Goal: Task Accomplishment & Management: Use online tool/utility

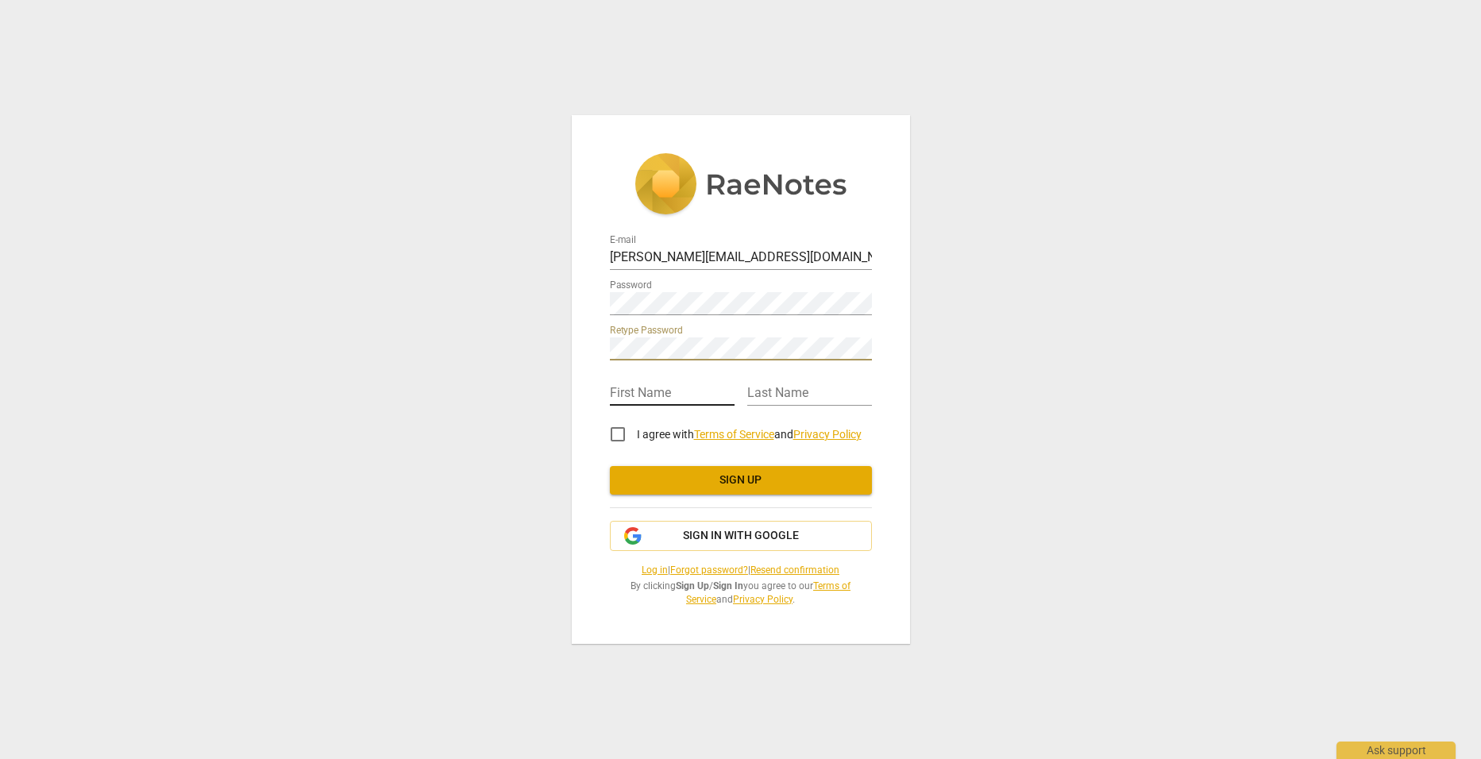
click at [692, 385] on input "text" at bounding box center [672, 394] width 125 height 23
type input "Sophie"
type input "Hinneberg"
click at [625, 436] on input "I agree with Terms of Service and Privacy Policy" at bounding box center [618, 434] width 38 height 38
checkbox input "true"
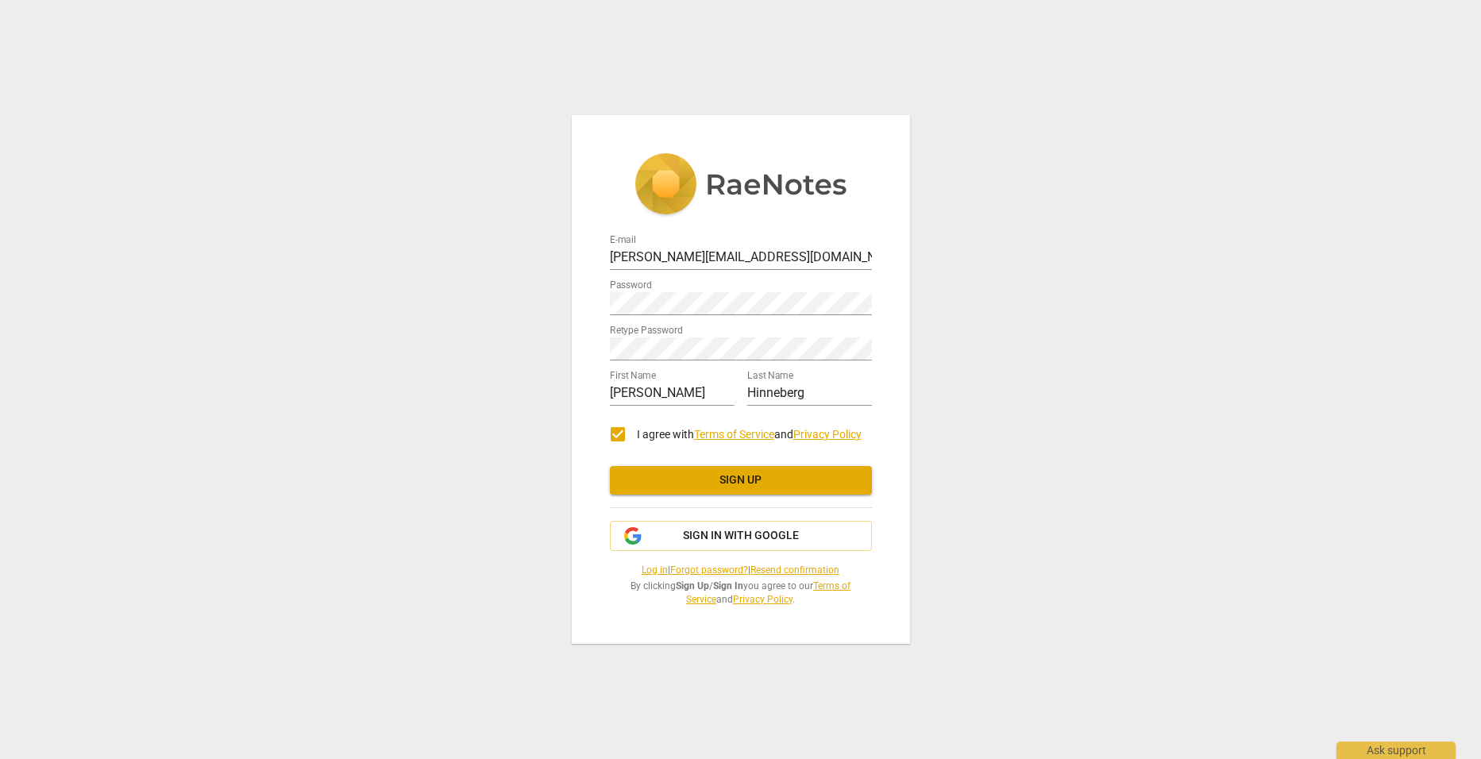
click at [781, 478] on span "Sign up" at bounding box center [741, 481] width 237 height 16
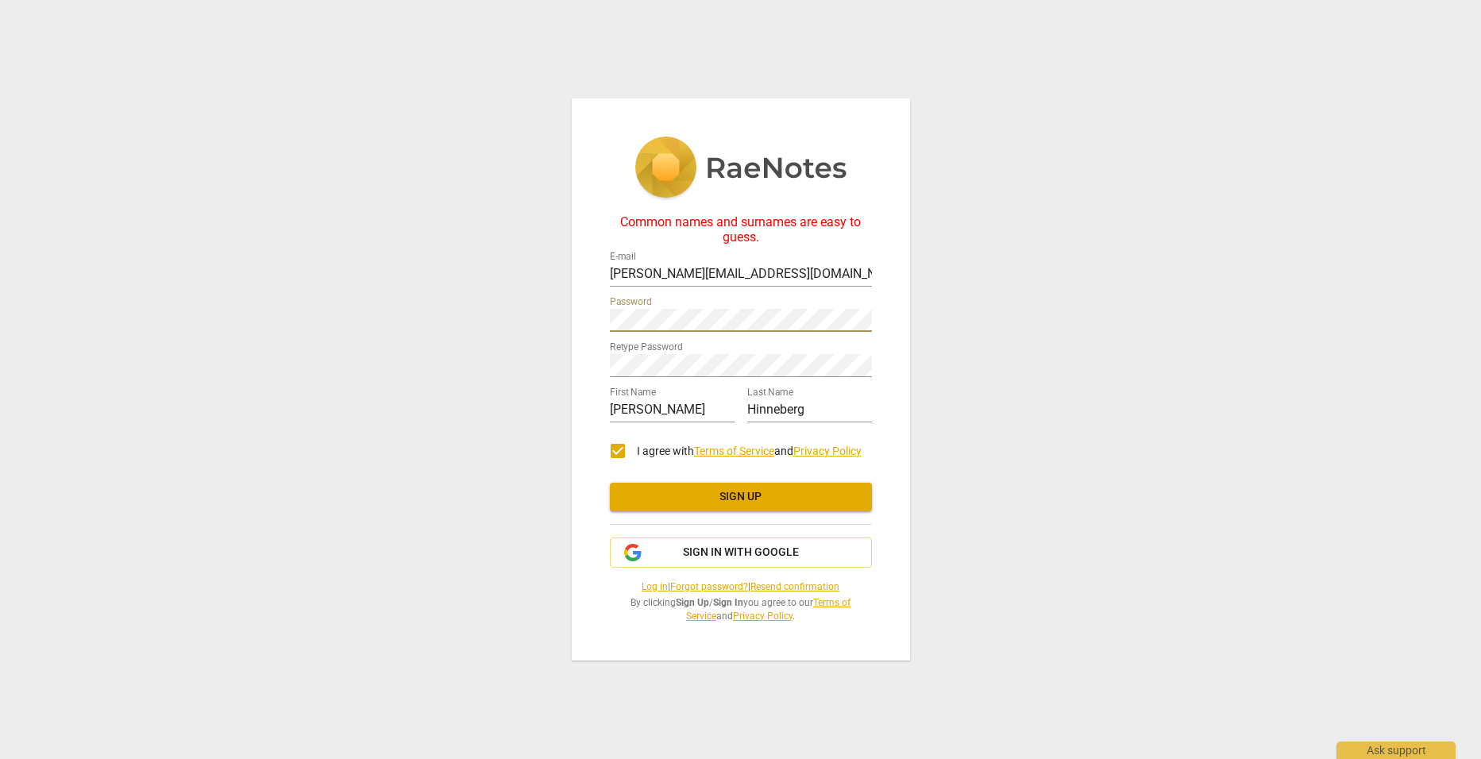
click at [662, 350] on label "Retype Password" at bounding box center [646, 348] width 73 height 10
click at [775, 498] on span "Sign up" at bounding box center [741, 497] width 237 height 16
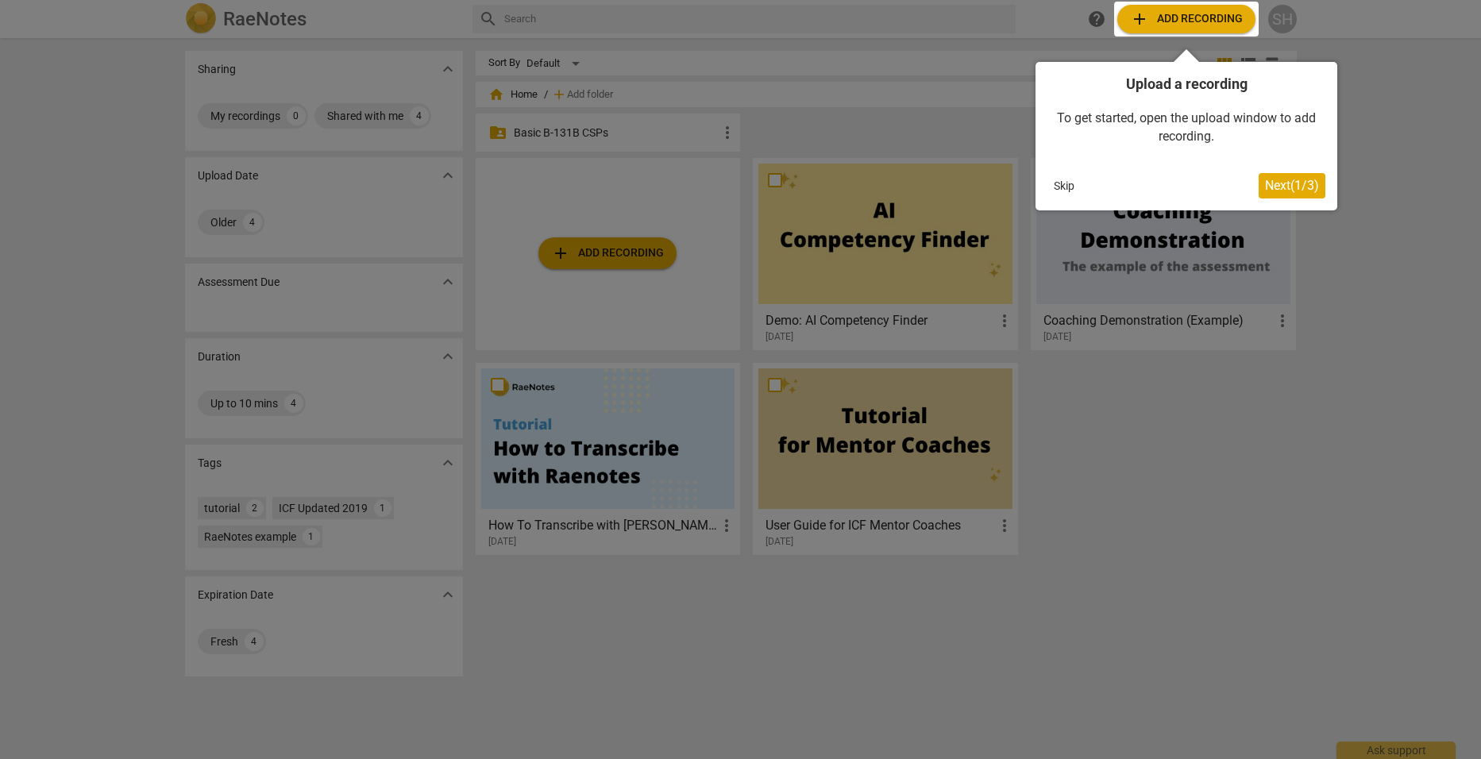
click at [1063, 188] on button "Skip" at bounding box center [1064, 186] width 33 height 24
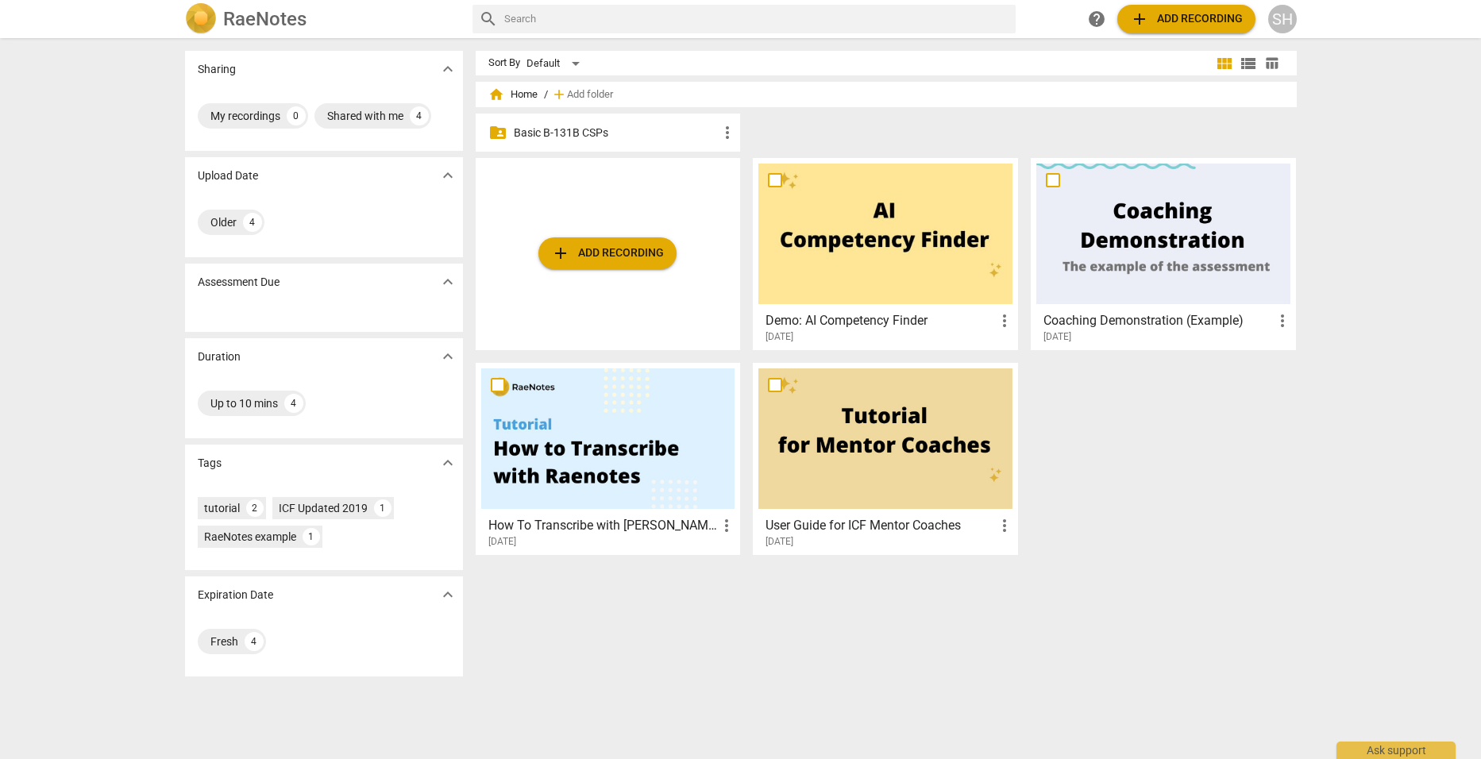
click at [580, 130] on p "Basic B-131B CSPs" at bounding box center [616, 133] width 205 height 17
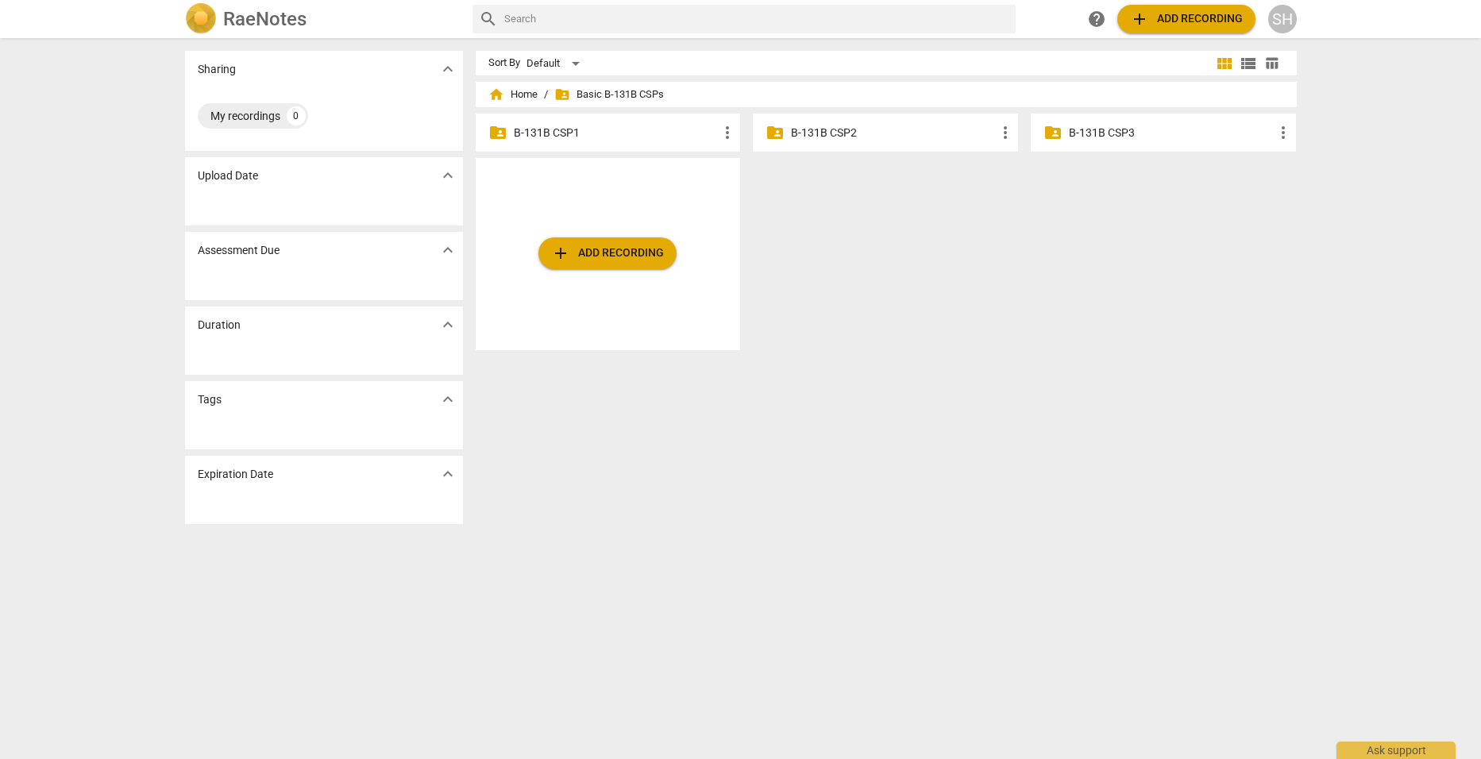
click at [592, 250] on span "add Add recording" at bounding box center [607, 253] width 113 height 19
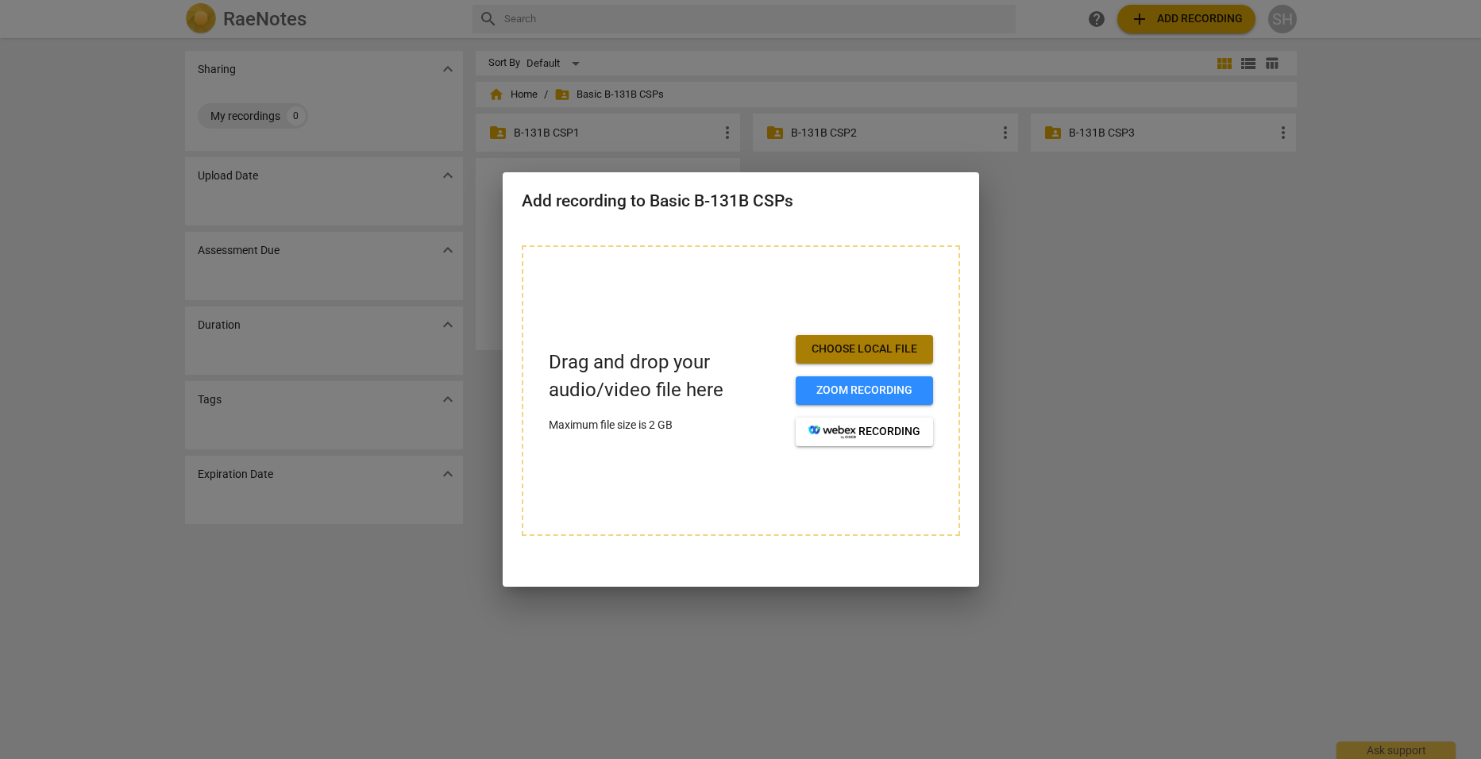
click at [834, 347] on span "Choose local file" at bounding box center [864, 350] width 112 height 16
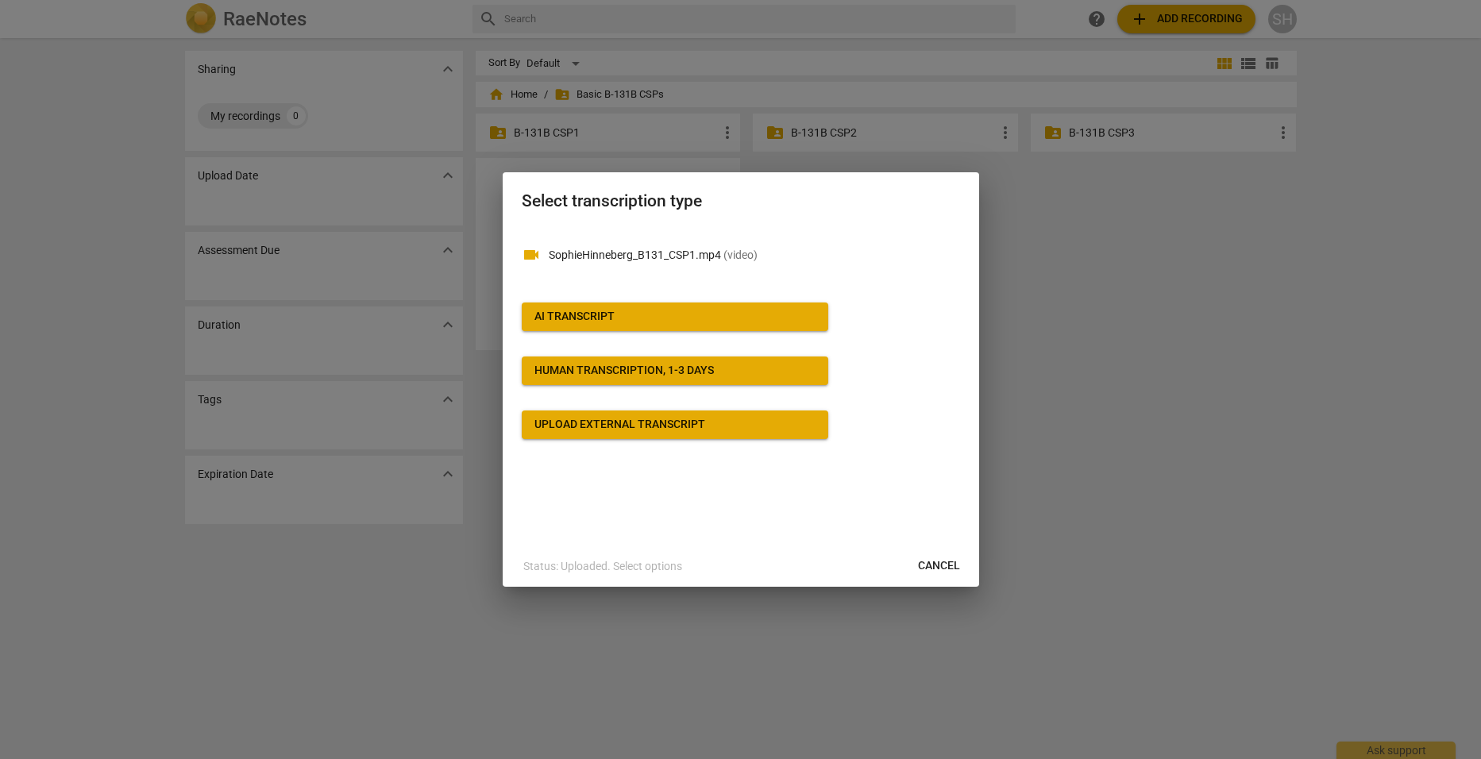
click at [684, 253] on p "SophieHinneberg_B131_CSP1.mp4 ( video )" at bounding box center [754, 255] width 411 height 17
click at [935, 563] on span "Cancel" at bounding box center [939, 566] width 42 height 16
click at [648, 419] on div "Upload external transcript" at bounding box center [619, 425] width 171 height 16
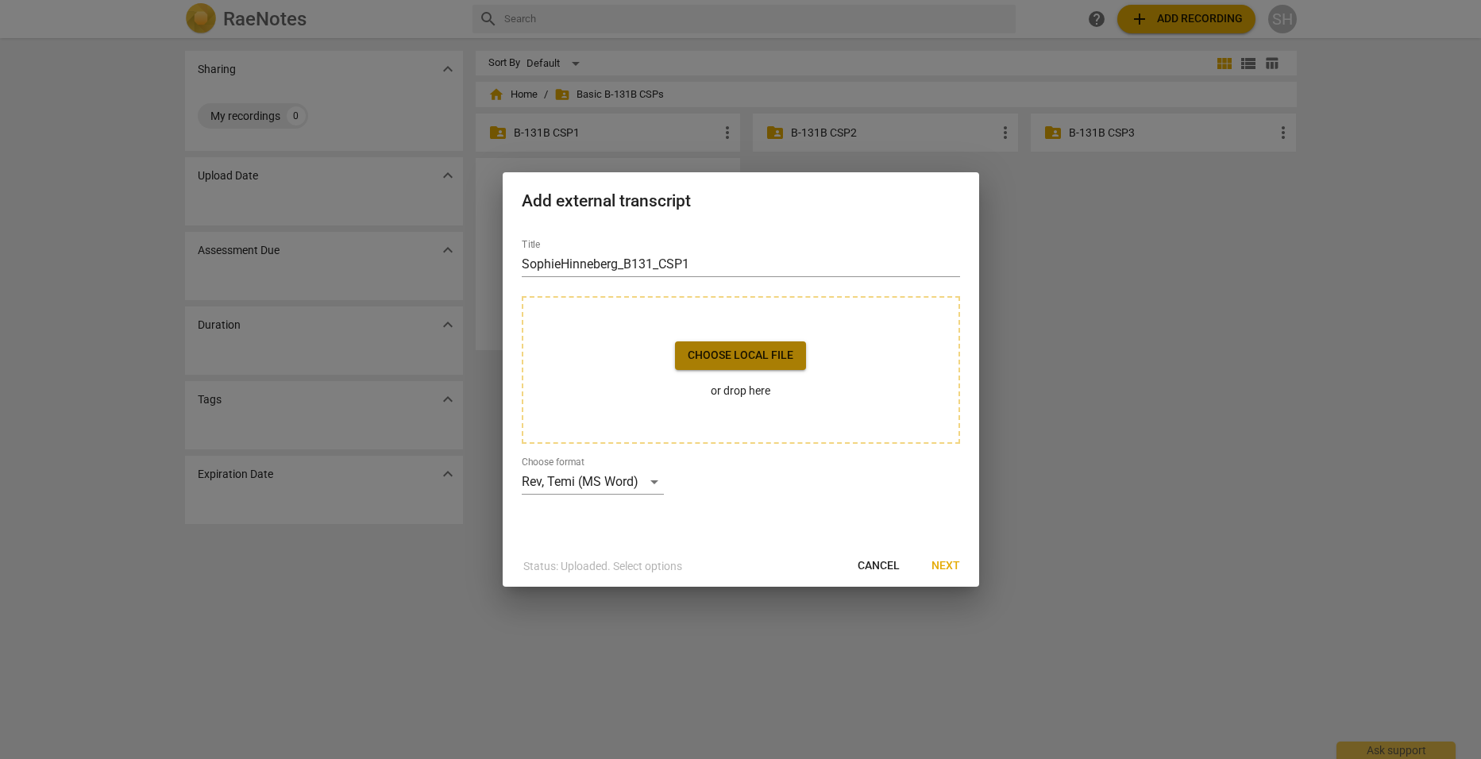
click at [716, 357] on span "Choose local file" at bounding box center [741, 356] width 106 height 16
click at [648, 481] on div "Rev, Temi (MS Word)" at bounding box center [593, 481] width 142 height 25
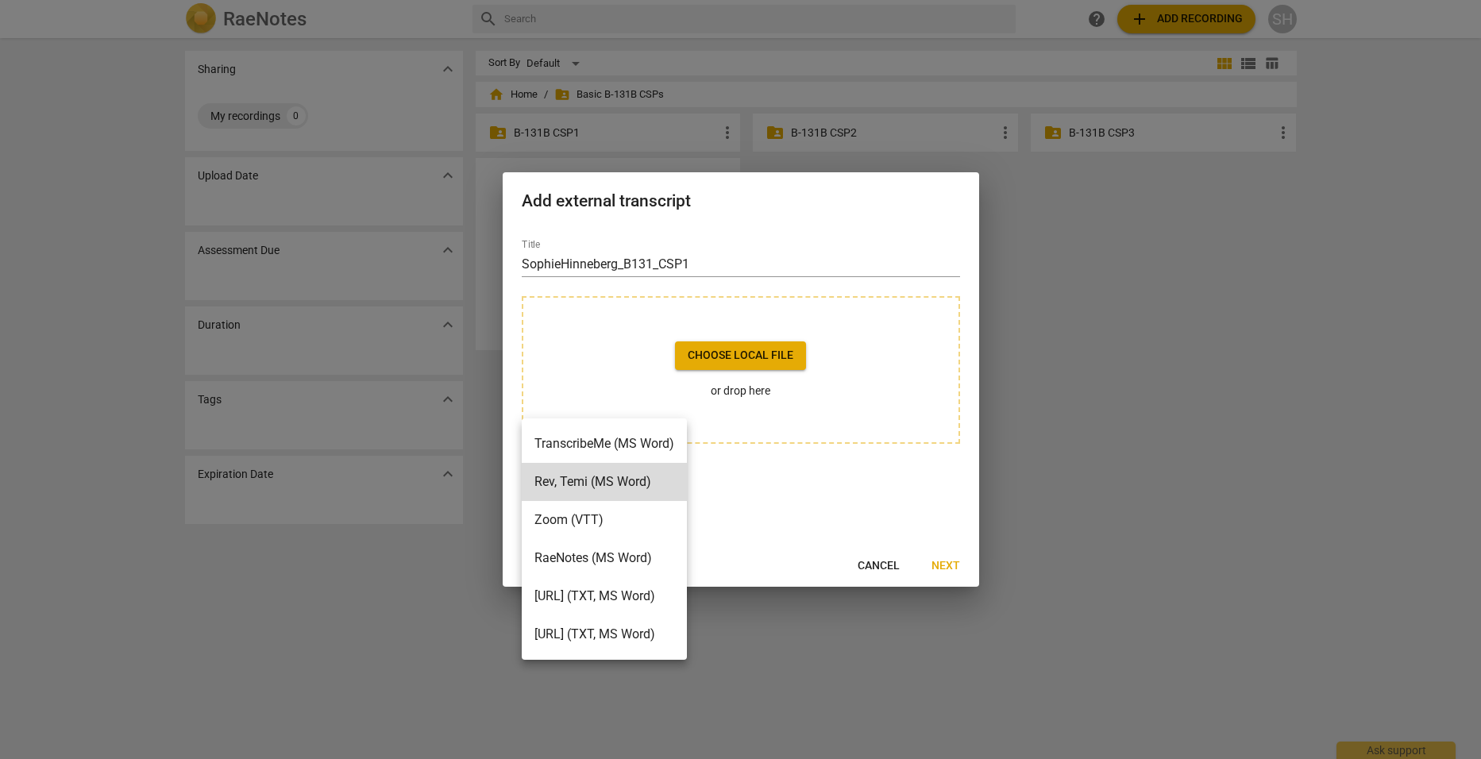
click at [876, 568] on div at bounding box center [740, 379] width 1481 height 759
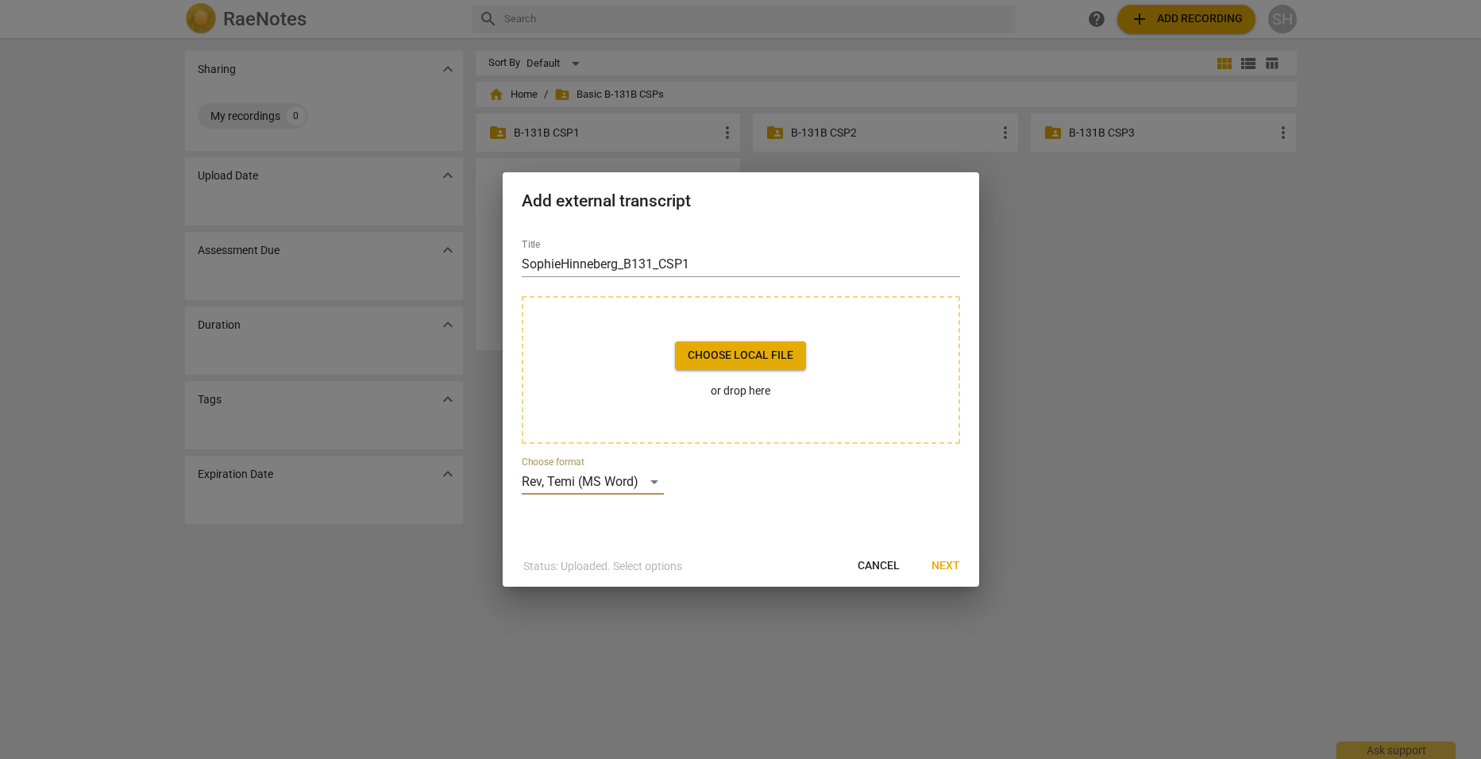
click at [874, 564] on span "Cancel" at bounding box center [879, 566] width 42 height 16
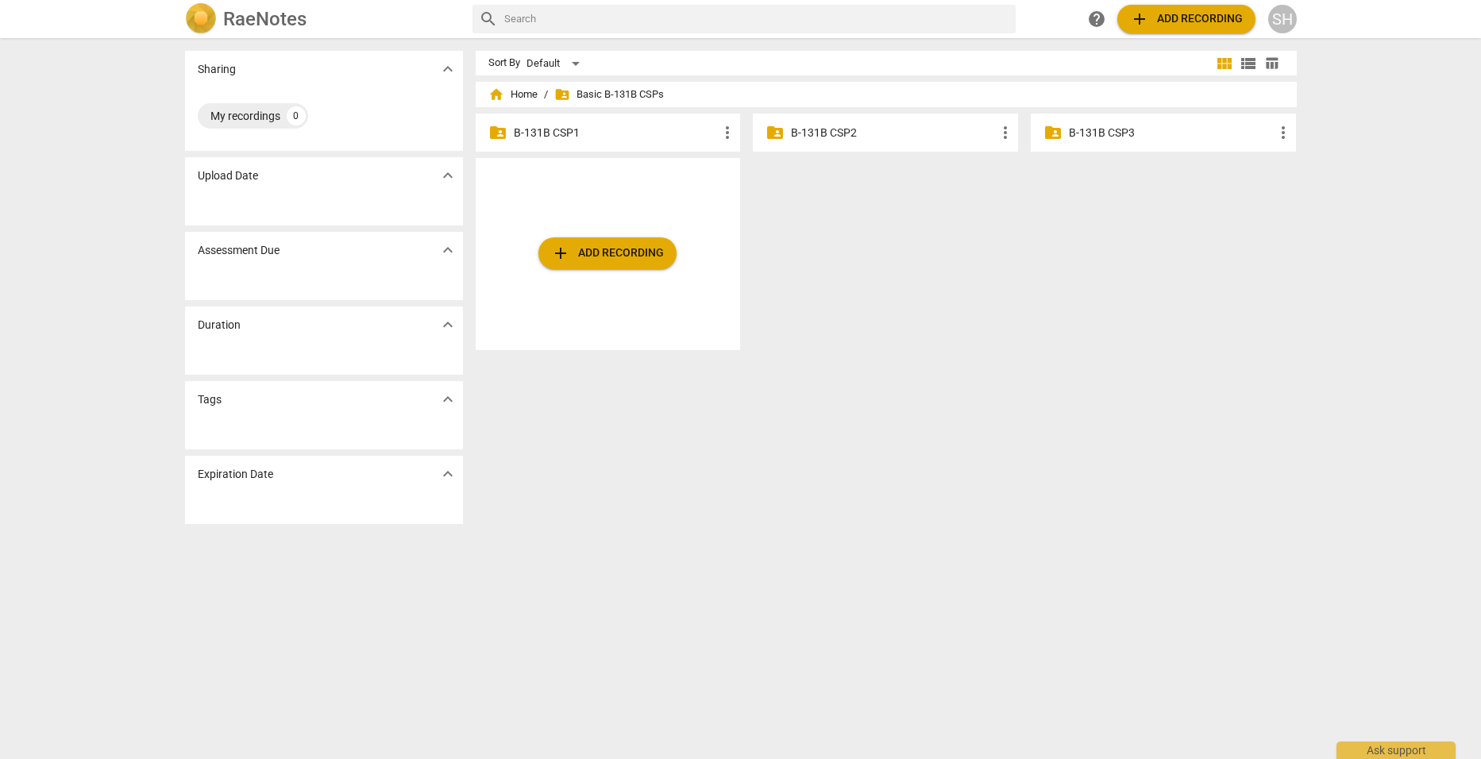
click at [593, 250] on span "add Add recording" at bounding box center [607, 253] width 113 height 19
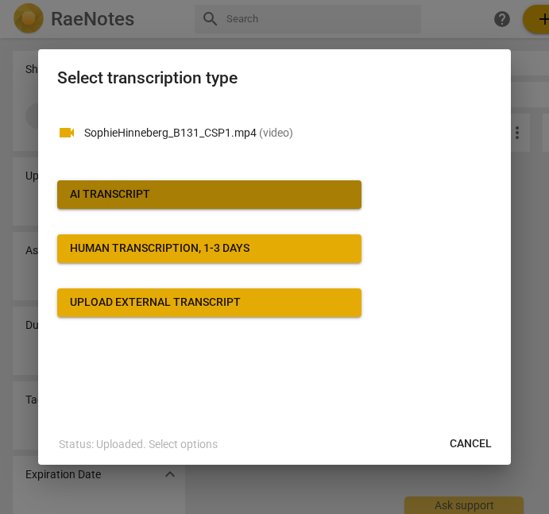
click at [165, 192] on span "AI Transcript" at bounding box center [209, 195] width 279 height 16
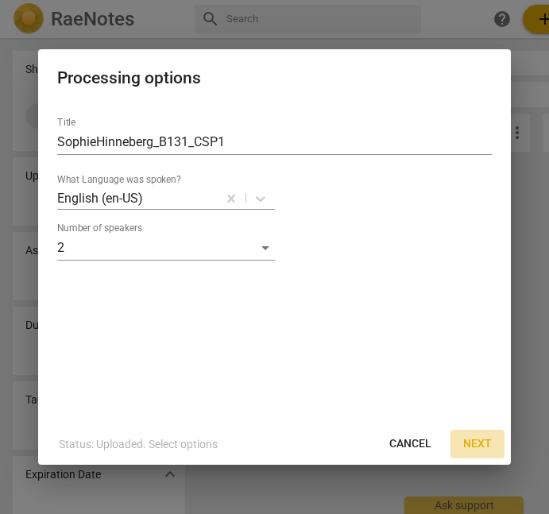
click at [474, 442] on span "Next" at bounding box center [477, 444] width 29 height 16
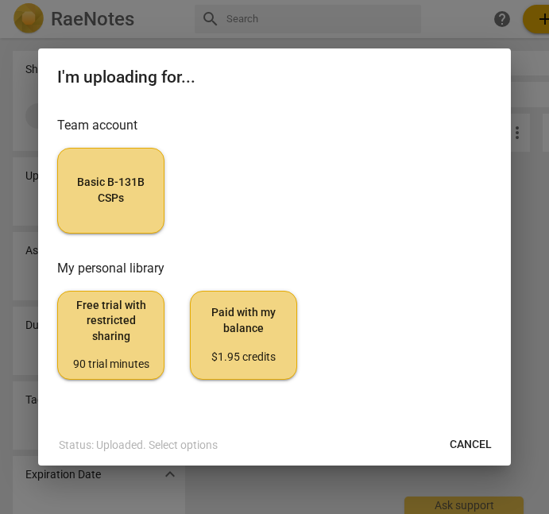
click at [130, 177] on span "Basic B-131B CSPs" at bounding box center [111, 190] width 80 height 31
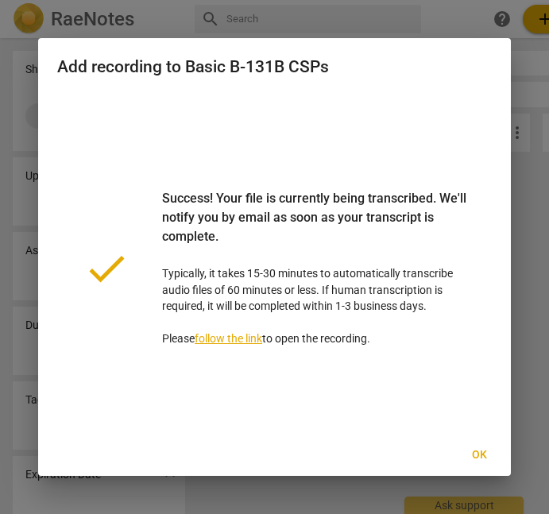
click at [476, 446] on button "Ok" at bounding box center [478, 455] width 51 height 29
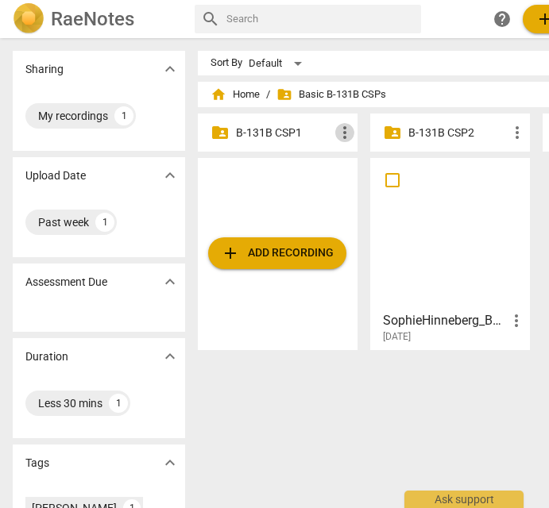
click at [339, 133] on span "more_vert" at bounding box center [344, 132] width 19 height 19
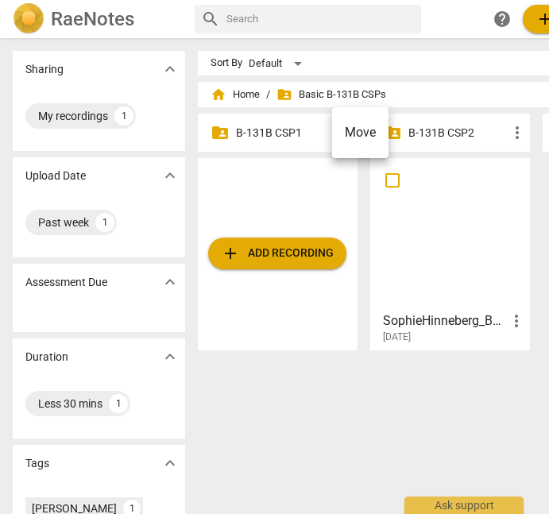
click at [276, 129] on div at bounding box center [274, 257] width 549 height 514
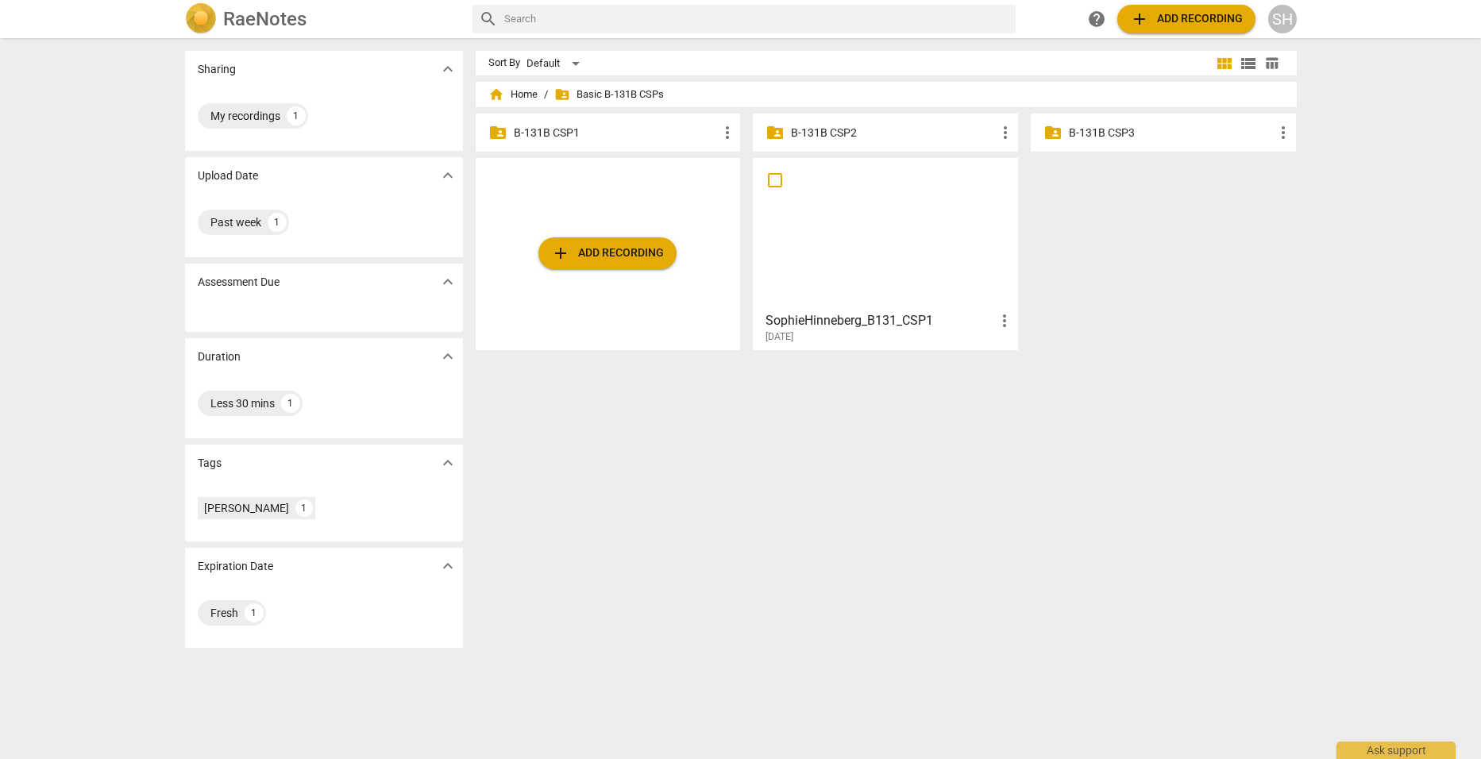
click at [1286, 27] on div "SH" at bounding box center [1282, 19] width 29 height 29
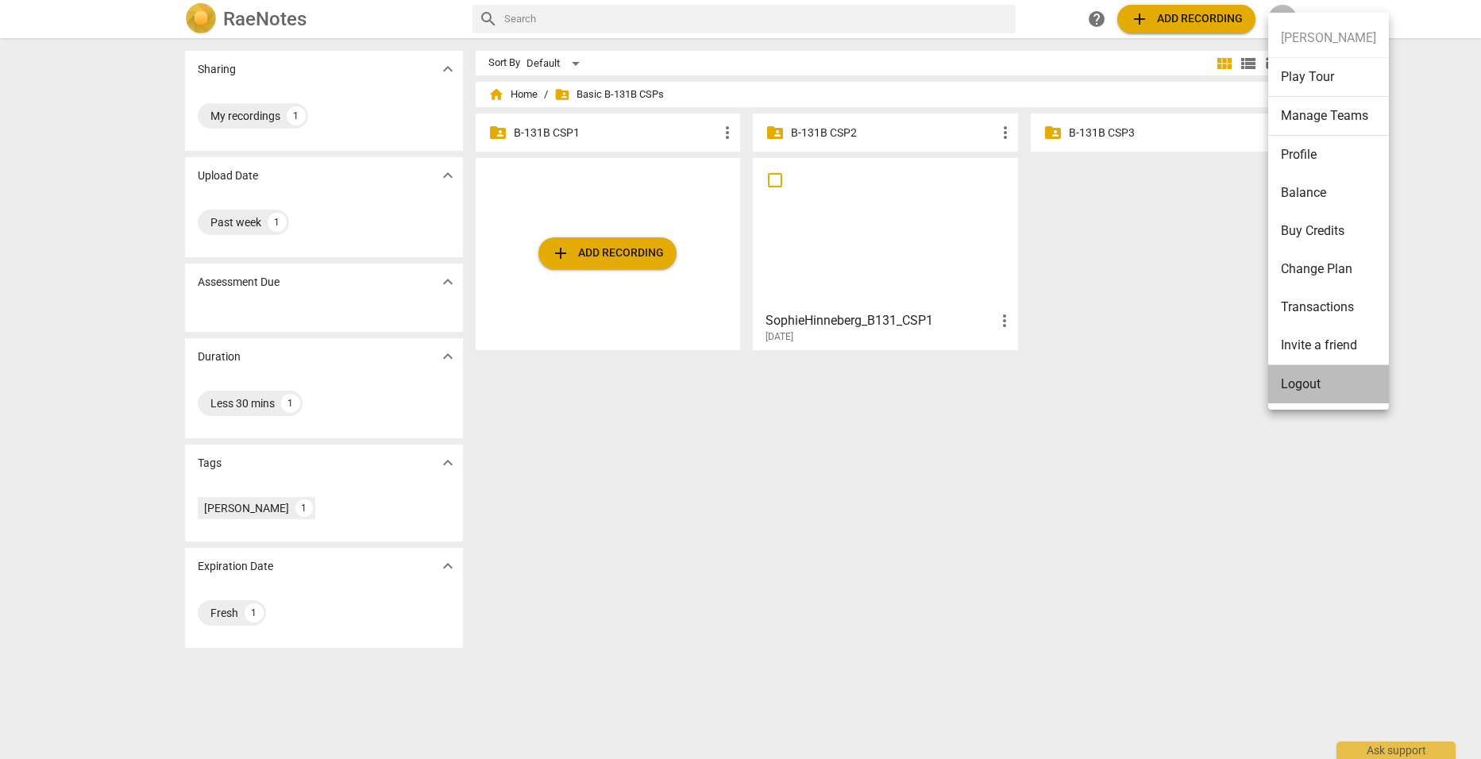
click at [1314, 389] on li "Logout" at bounding box center [1328, 384] width 121 height 38
